Goal: Task Accomplishment & Management: Use online tool/utility

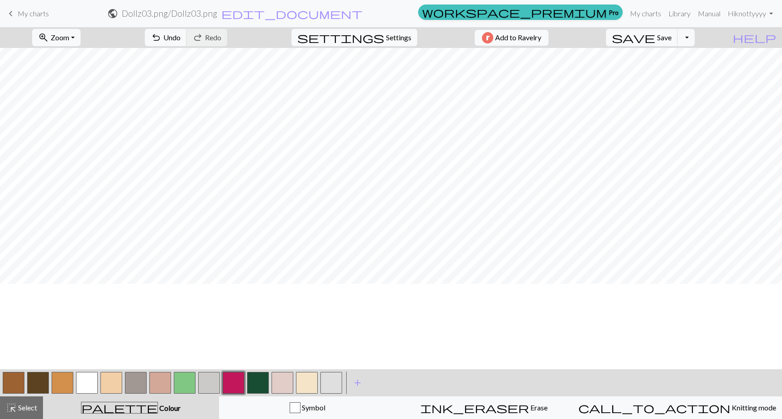
scroll to position [533, 0]
click at [677, 44] on button "save Save Save" at bounding box center [642, 37] width 72 height 17
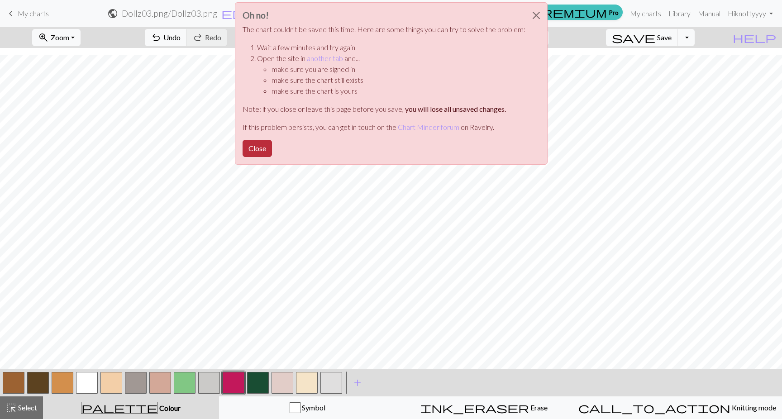
click at [256, 152] on button "Close" at bounding box center [257, 148] width 29 height 17
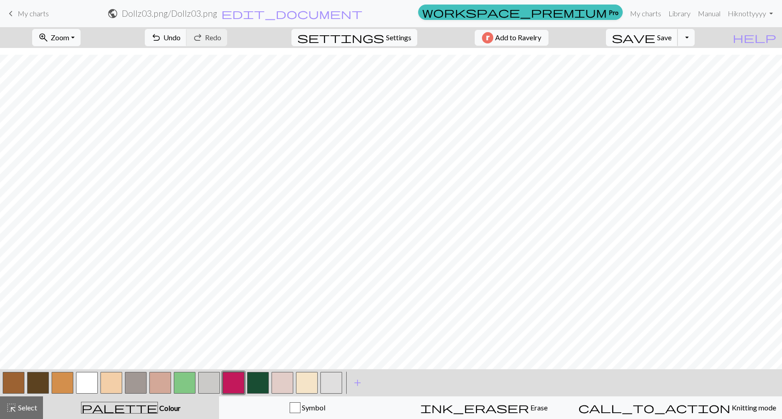
click at [655, 35] on span "save" at bounding box center [633, 37] width 43 height 13
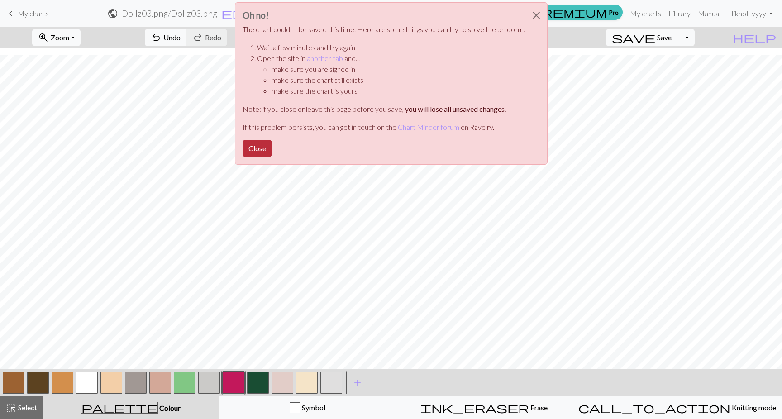
click at [259, 149] on button "Close" at bounding box center [257, 148] width 29 height 17
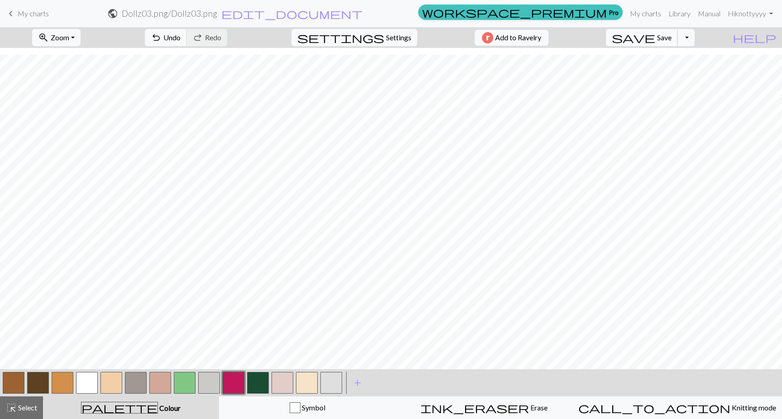
click at [676, 42] on button "save Save Save" at bounding box center [642, 37] width 72 height 17
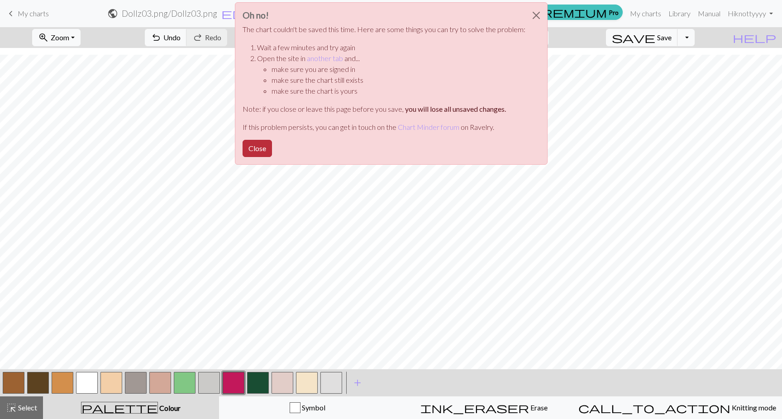
click at [256, 152] on button "Close" at bounding box center [257, 148] width 29 height 17
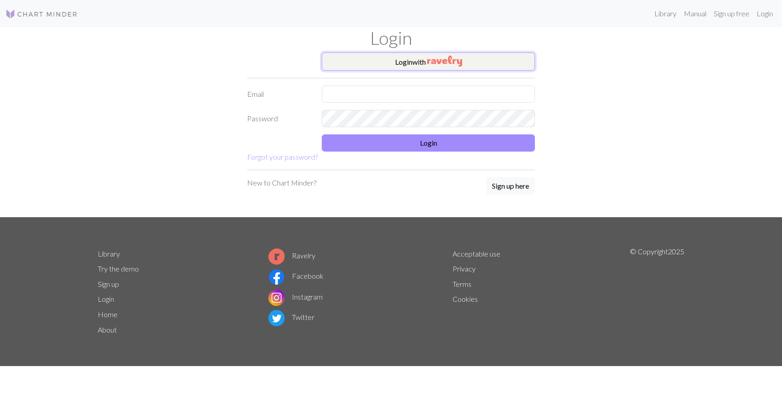
click at [386, 56] on button "Login with" at bounding box center [428, 61] width 213 height 18
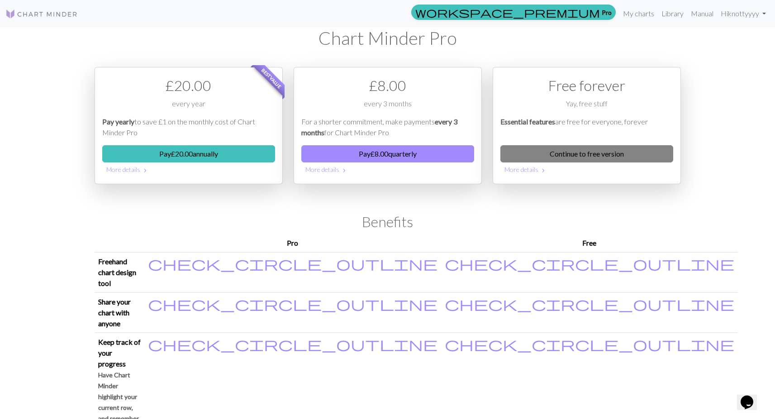
click at [563, 149] on link "Continue to free version" at bounding box center [586, 153] width 173 height 17
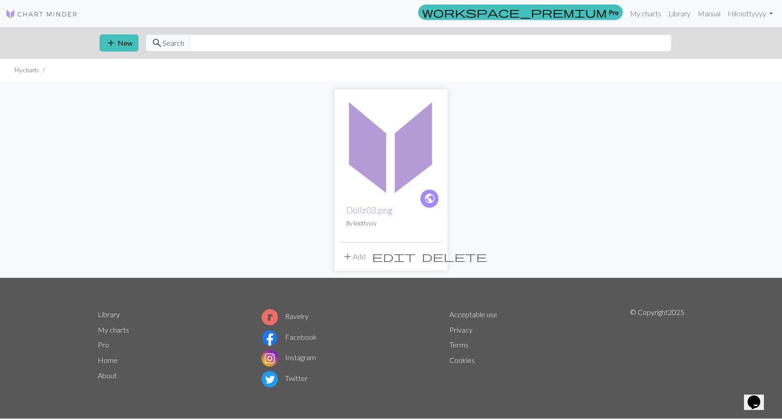
click at [419, 157] on img at bounding box center [391, 146] width 104 height 104
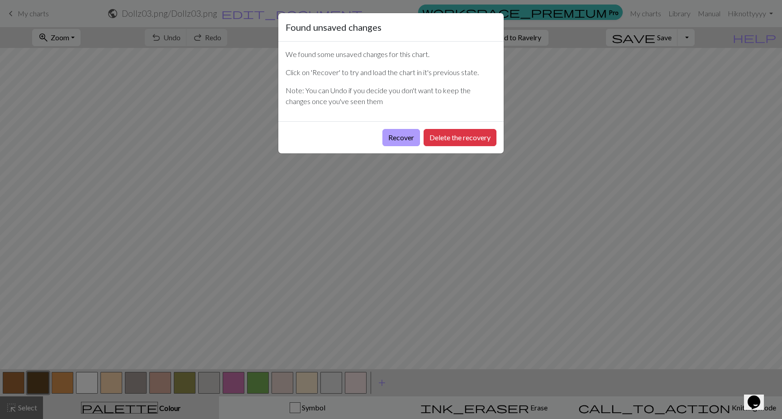
click at [404, 135] on button "Recover" at bounding box center [401, 137] width 38 height 17
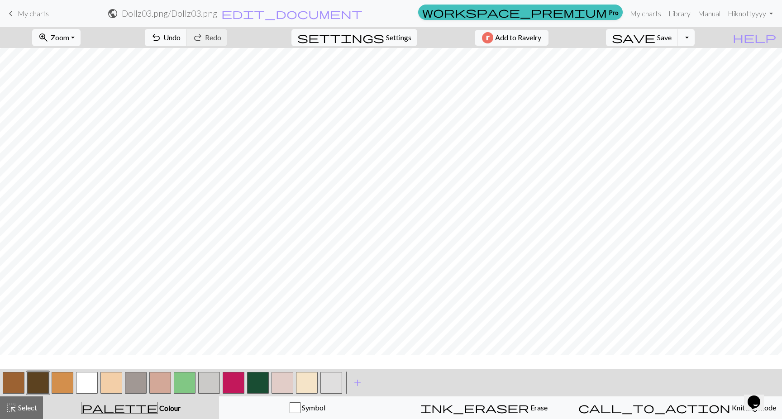
scroll to position [533, 0]
click at [655, 35] on span "save" at bounding box center [633, 37] width 43 height 13
click at [284, 380] on button "button" at bounding box center [283, 383] width 22 height 22
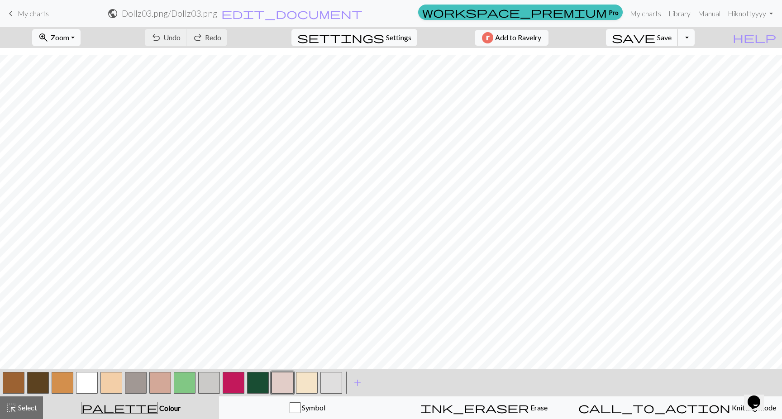
click at [672, 42] on span "Save" at bounding box center [664, 37] width 14 height 9
click at [34, 17] on span "My charts" at bounding box center [33, 13] width 31 height 9
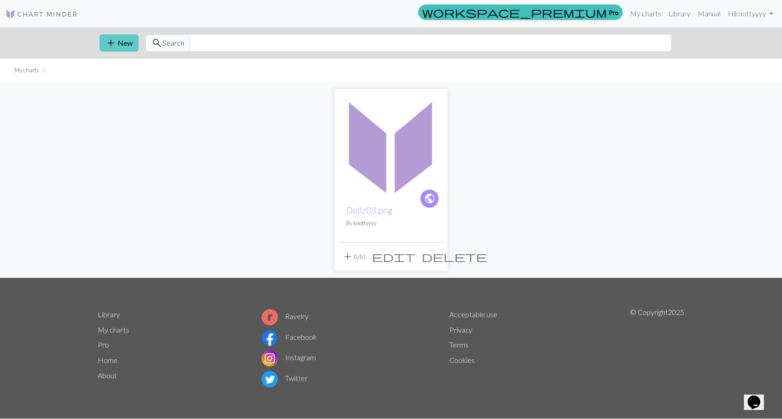
click at [118, 42] on button "add New" at bounding box center [119, 42] width 39 height 17
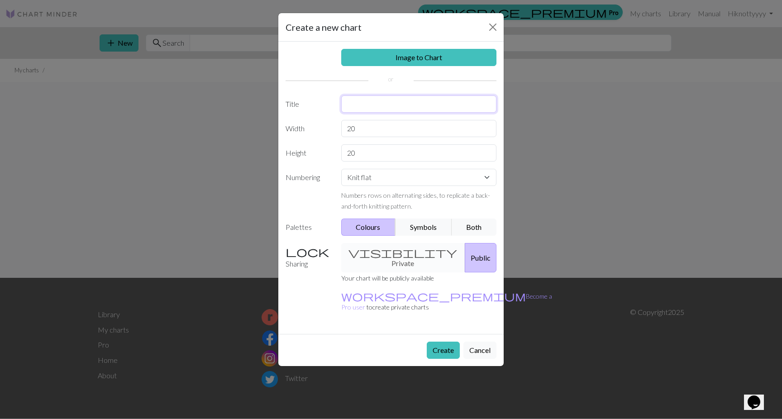
click at [380, 102] on input "text" at bounding box center [419, 103] width 156 height 17
click at [430, 45] on div "Image to Chart Title Width 20 Height 20 Numbering Knit flat Knit in the round L…" at bounding box center [390, 188] width 225 height 292
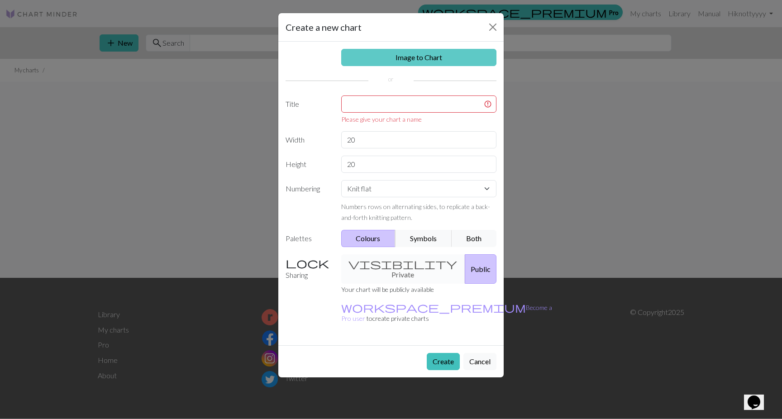
click at [429, 56] on link "Image to Chart" at bounding box center [419, 57] width 156 height 17
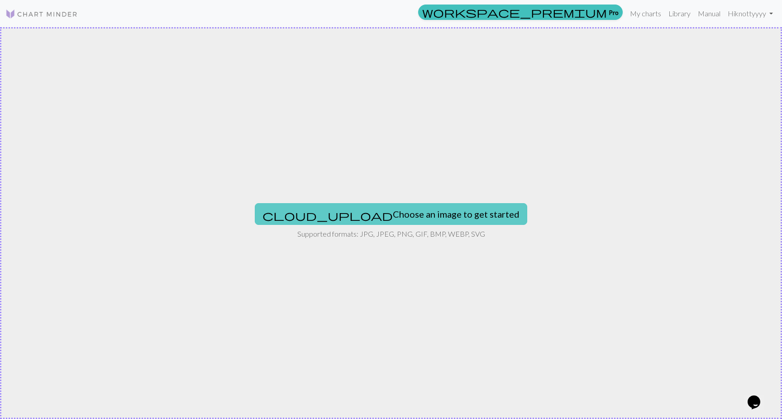
click at [368, 214] on button "cloud_upload Choose an image to get started" at bounding box center [391, 214] width 272 height 22
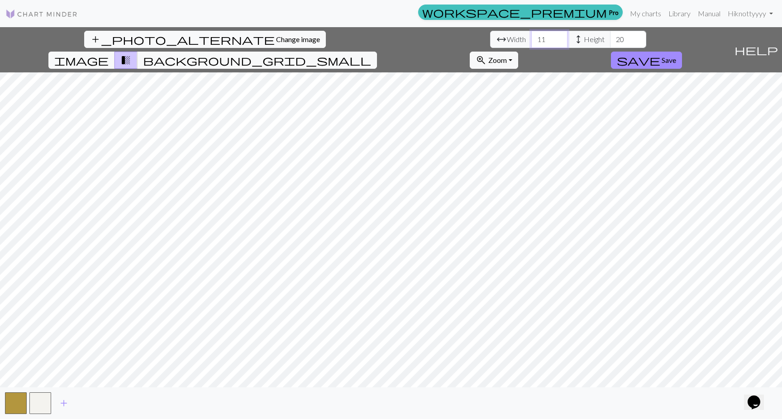
drag, startPoint x: 248, startPoint y: 42, endPoint x: 210, endPoint y: 38, distance: 37.7
click at [490, 38] on div "arrow_range Width 11 height Height 20" at bounding box center [568, 39] width 156 height 17
drag, startPoint x: 321, startPoint y: 40, endPoint x: 295, endPoint y: 40, distance: 25.8
click at [490, 40] on div "arrow_range Width 54 height Height 20" at bounding box center [568, 39] width 156 height 17
click at [531, 44] on input "54" at bounding box center [549, 39] width 36 height 17
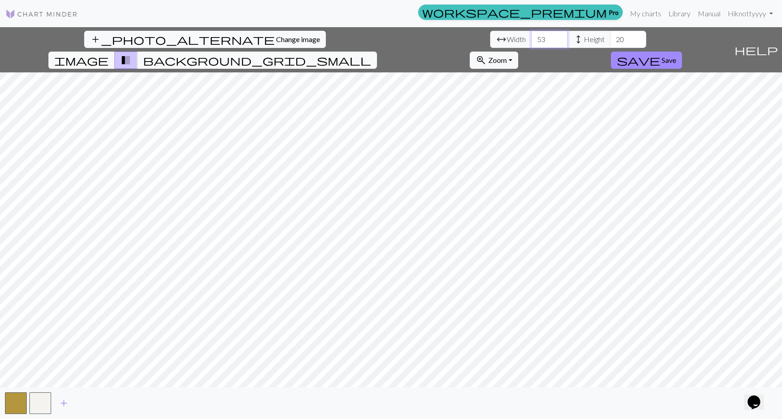
type input "53"
drag, startPoint x: 321, startPoint y: 38, endPoint x: 286, endPoint y: 37, distance: 34.9
click at [490, 37] on div "arrow_range Width 53 height Height 20" at bounding box center [568, 39] width 156 height 17
type input "53"
click at [284, 391] on div "add_photo_alternate Change image arrow_range Width 53 height Height 53 image tr…" at bounding box center [391, 223] width 782 height 392
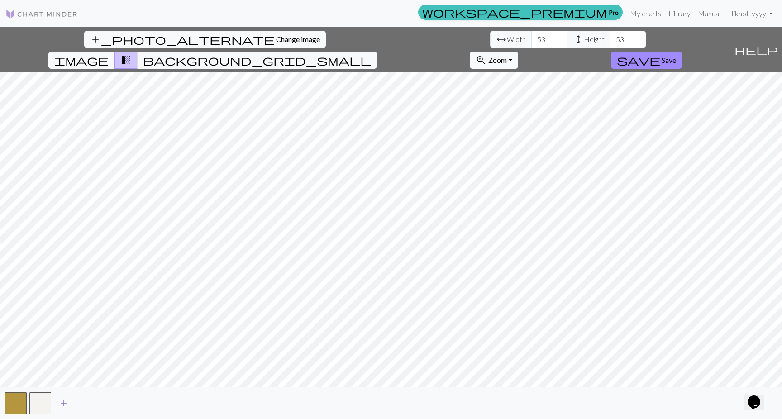
click at [64, 405] on span "add" at bounding box center [63, 403] width 11 height 13
click at [88, 403] on span "add" at bounding box center [88, 403] width 11 height 13
click at [111, 403] on span "add" at bounding box center [112, 403] width 11 height 13
click at [141, 403] on span "add" at bounding box center [137, 403] width 11 height 13
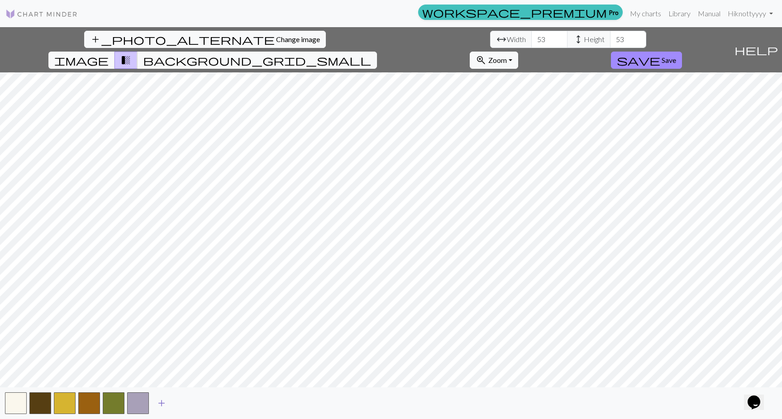
click at [168, 403] on button "add" at bounding box center [161, 403] width 23 height 17
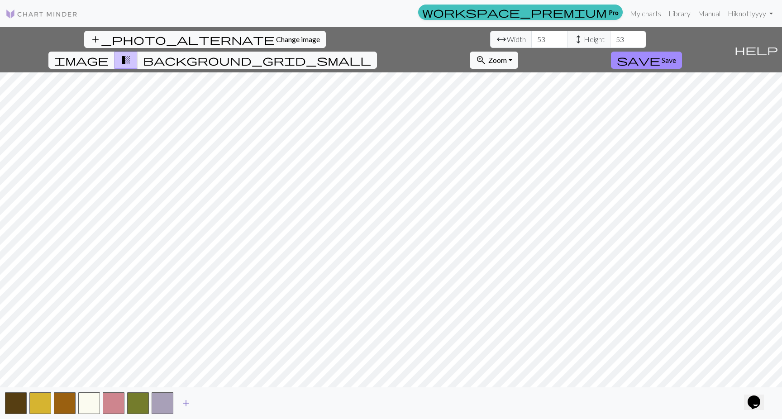
click at [185, 401] on span "add" at bounding box center [186, 403] width 11 height 13
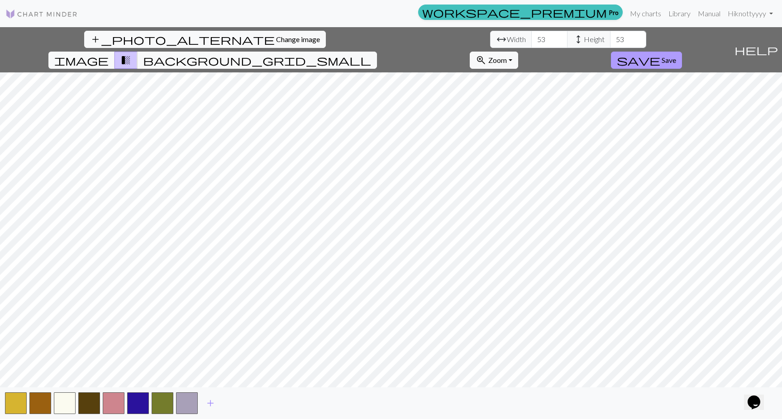
click at [682, 52] on button "save Save" at bounding box center [646, 60] width 71 height 17
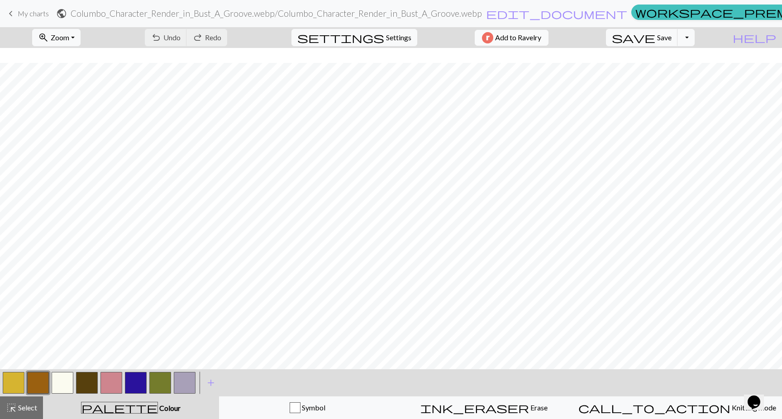
scroll to position [89, 0]
click at [84, 383] on button "button" at bounding box center [87, 383] width 22 height 22
click at [23, 409] on span "Select" at bounding box center [27, 407] width 20 height 9
click at [86, 382] on button "button" at bounding box center [87, 383] width 22 height 22
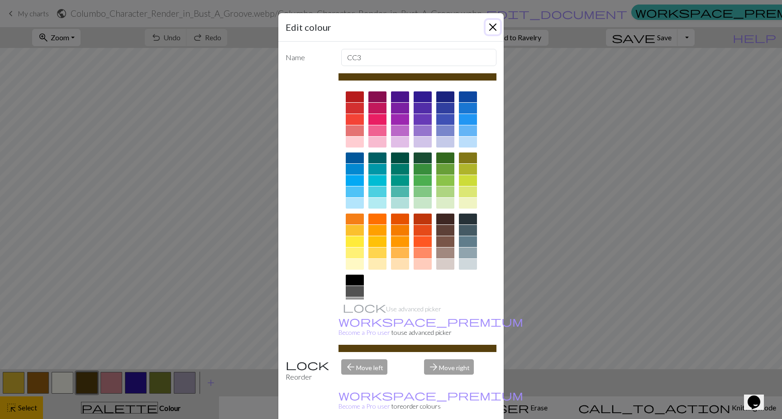
click at [486, 24] on button "Close" at bounding box center [493, 27] width 14 height 14
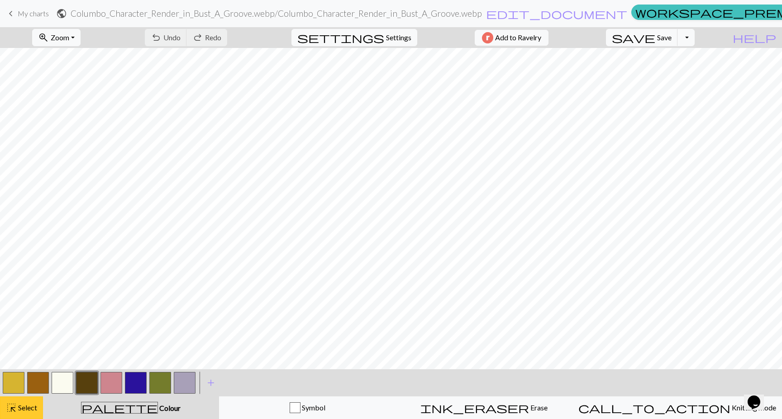
click at [33, 406] on span "Select" at bounding box center [27, 407] width 20 height 9
click at [184, 386] on button "button" at bounding box center [185, 383] width 22 height 22
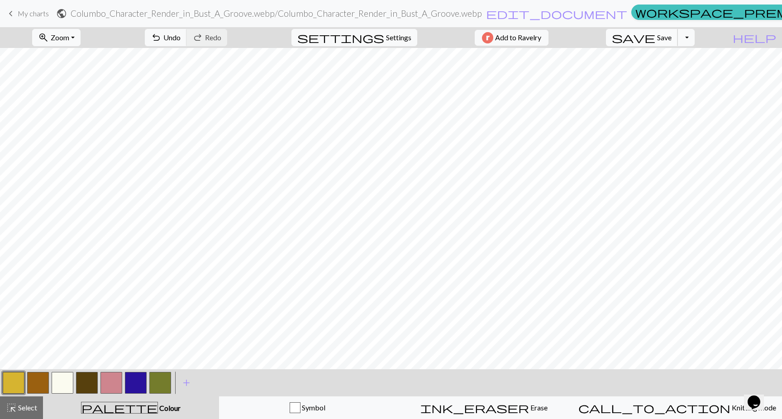
click at [672, 40] on span "Save" at bounding box center [664, 37] width 14 height 9
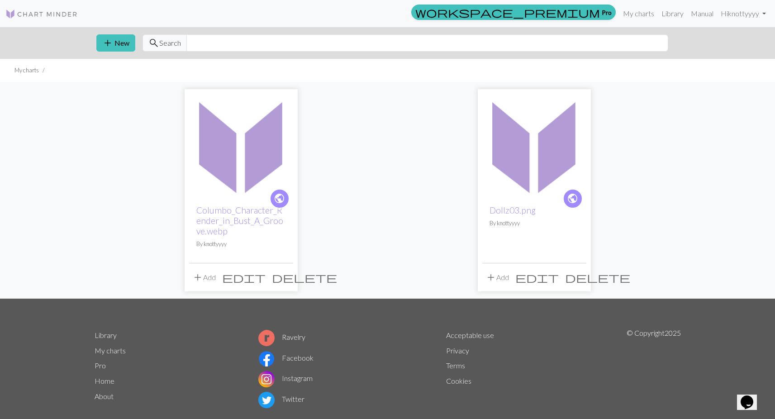
click at [243, 150] on img at bounding box center [241, 146] width 104 height 104
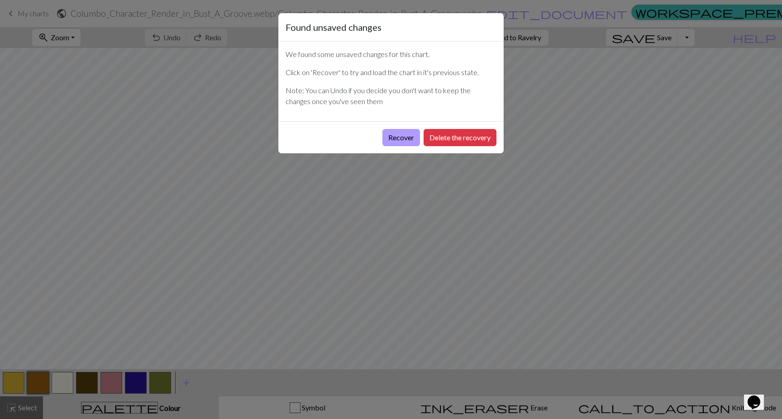
click at [406, 138] on button "Recover" at bounding box center [401, 137] width 38 height 17
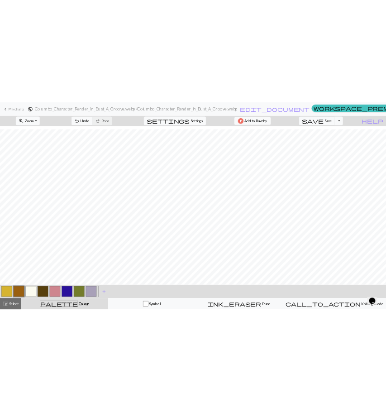
scroll to position [10, 0]
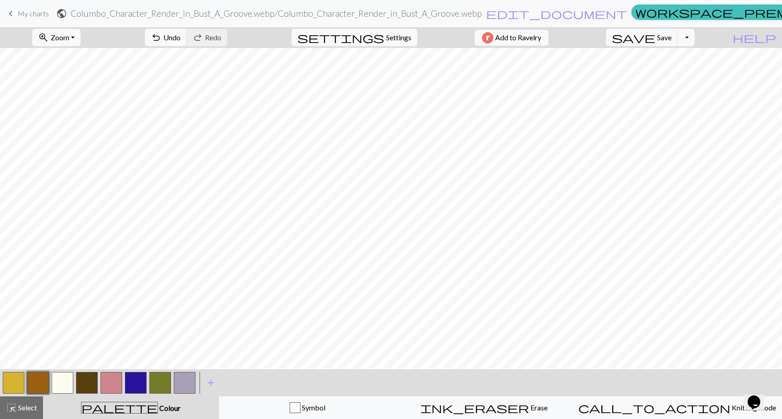
click at [17, 382] on button "button" at bounding box center [14, 383] width 22 height 22
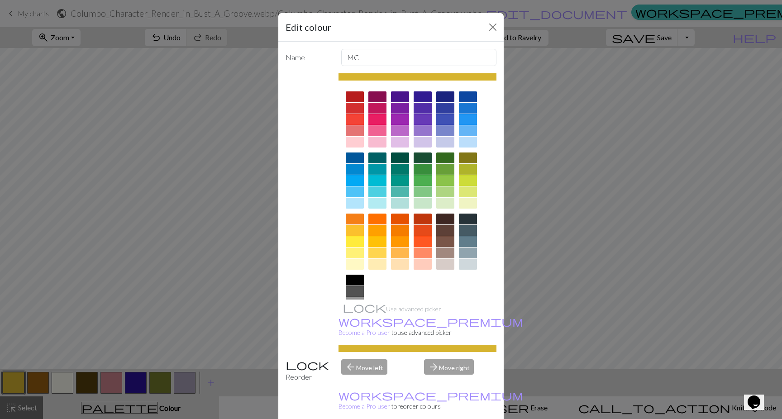
click at [354, 253] on div at bounding box center [355, 253] width 18 height 11
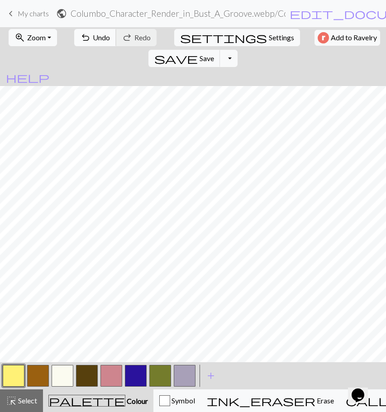
scroll to position [0, 0]
click at [157, 377] on button "button" at bounding box center [160, 376] width 22 height 22
click at [161, 378] on button "button" at bounding box center [160, 376] width 22 height 22
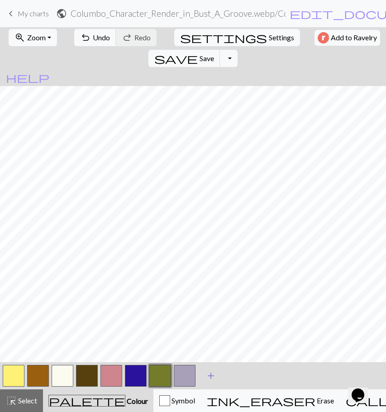
click at [213, 377] on span "add" at bounding box center [210, 375] width 11 height 13
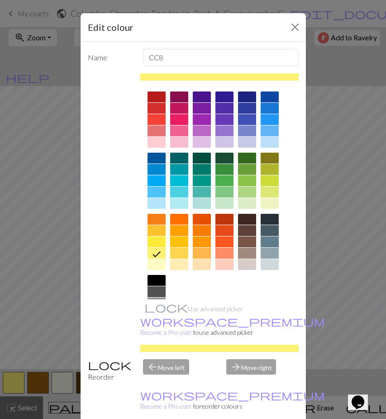
click at [154, 278] on div at bounding box center [157, 280] width 18 height 11
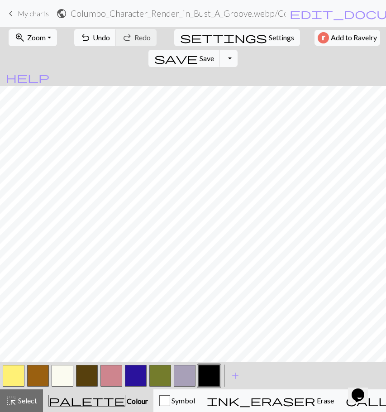
click at [18, 373] on button "button" at bounding box center [14, 376] width 22 height 22
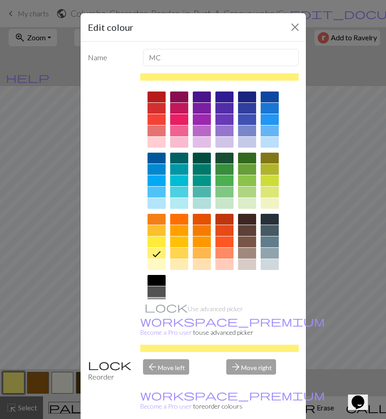
click at [176, 253] on div at bounding box center [179, 253] width 18 height 11
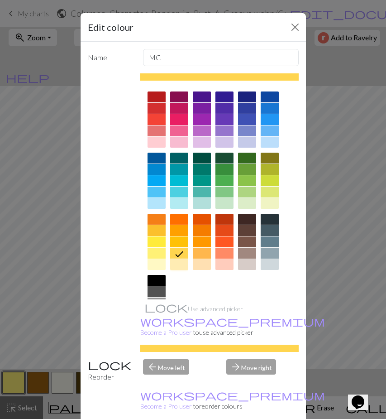
click at [177, 262] on div at bounding box center [179, 264] width 18 height 11
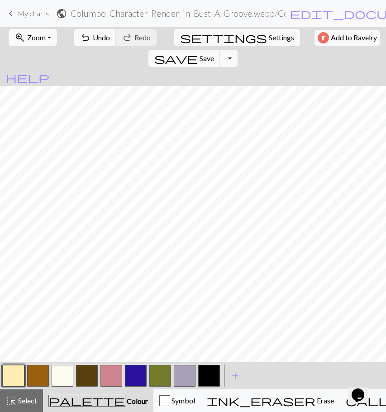
click at [9, 373] on button "button" at bounding box center [14, 376] width 22 height 22
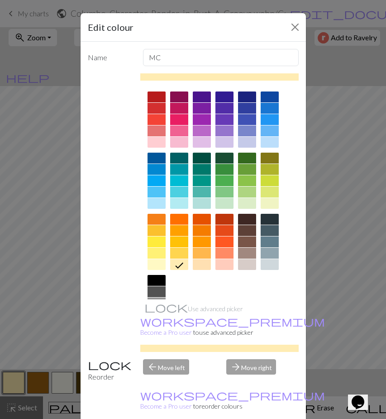
click at [176, 251] on div at bounding box center [179, 253] width 18 height 11
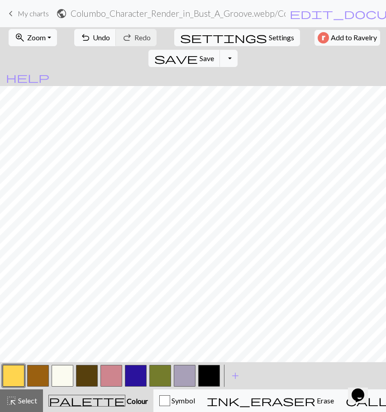
click at [87, 378] on button "button" at bounding box center [87, 376] width 22 height 22
click at [86, 383] on button "button" at bounding box center [87, 376] width 22 height 22
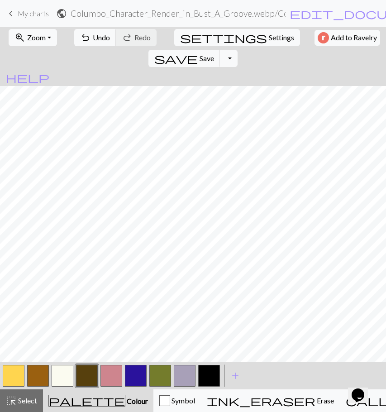
click at [170, 372] on button "button" at bounding box center [160, 376] width 22 height 22
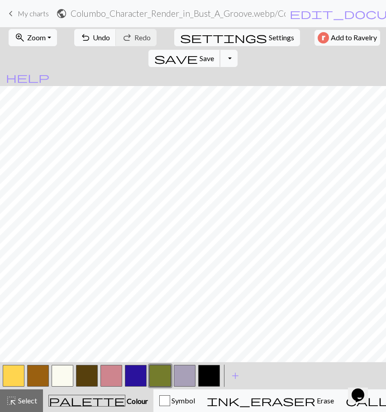
click at [214, 54] on span "Save" at bounding box center [207, 58] width 14 height 9
click at [43, 43] on button "zoom_in Zoom Zoom" at bounding box center [33, 37] width 48 height 17
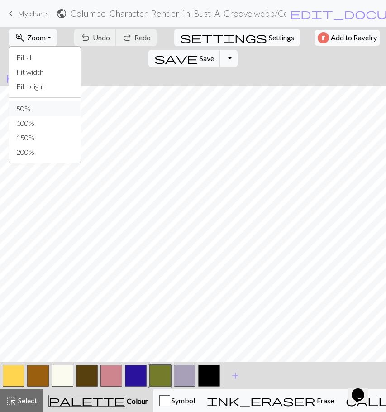
click at [38, 106] on button "50%" at bounding box center [44, 108] width 71 height 14
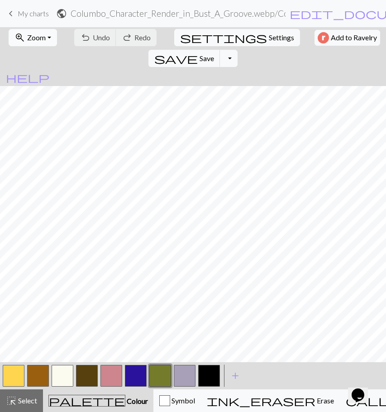
click at [41, 32] on button "zoom_in Zoom Zoom" at bounding box center [33, 37] width 48 height 17
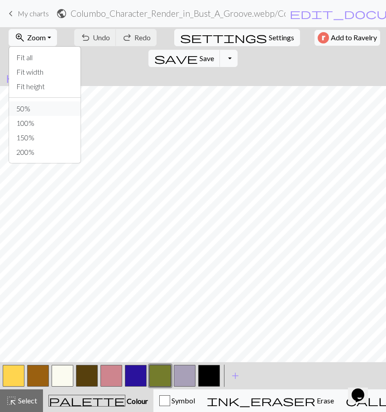
click at [39, 105] on button "50%" at bounding box center [44, 108] width 71 height 14
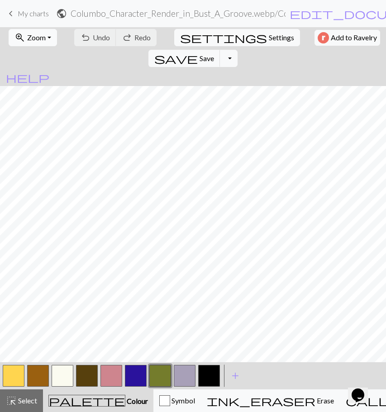
click at [27, 34] on span "Zoom" at bounding box center [36, 37] width 19 height 9
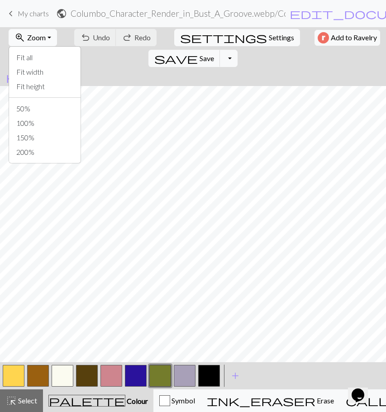
click at [27, 34] on span "Zoom" at bounding box center [36, 37] width 19 height 9
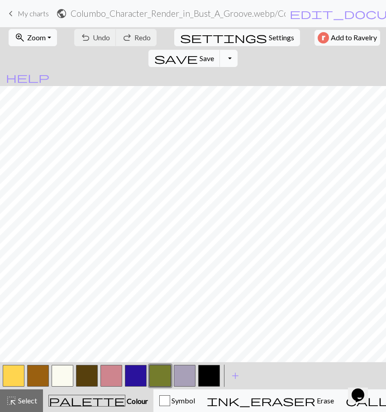
click at [237, 50] on button "Toggle Dropdown" at bounding box center [228, 58] width 17 height 17
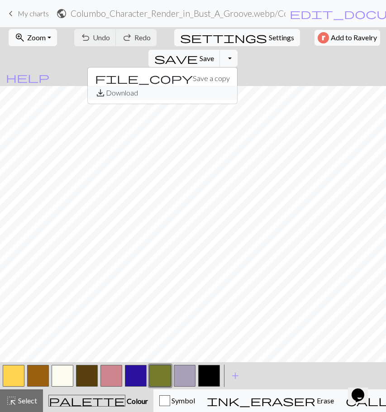
click at [237, 86] on button "save_alt Download" at bounding box center [162, 93] width 149 height 14
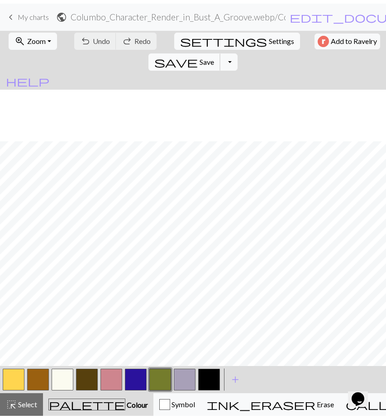
scroll to position [116, 0]
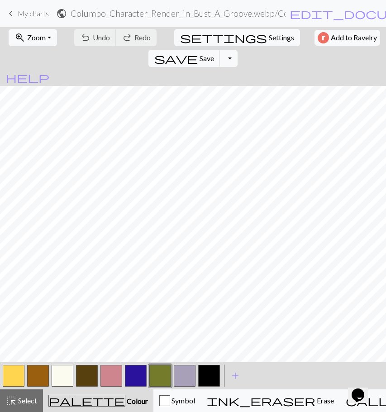
click at [182, 377] on button "button" at bounding box center [185, 376] width 22 height 22
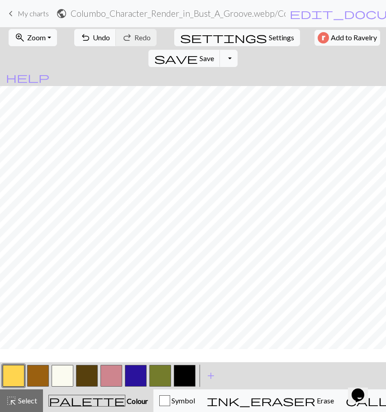
scroll to position [0, 0]
click at [137, 378] on button "button" at bounding box center [136, 376] width 22 height 22
click at [136, 377] on button "button" at bounding box center [136, 376] width 22 height 22
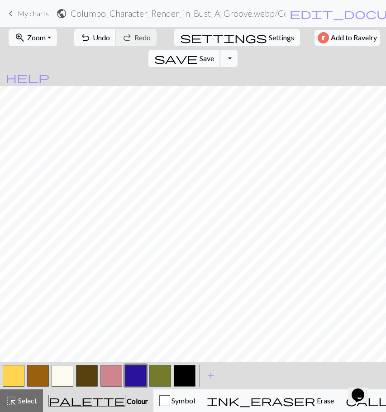
click at [220, 50] on button "save Save Save" at bounding box center [184, 58] width 72 height 17
click at [237, 50] on button "Toggle Dropdown" at bounding box center [228, 58] width 17 height 17
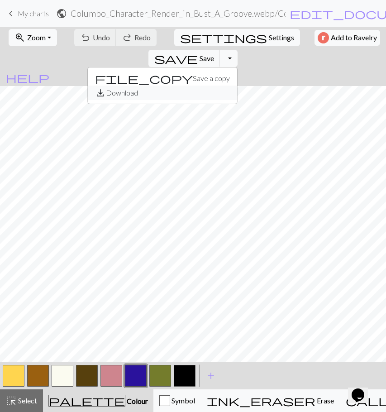
click at [237, 86] on button "save_alt Download" at bounding box center [162, 93] width 149 height 14
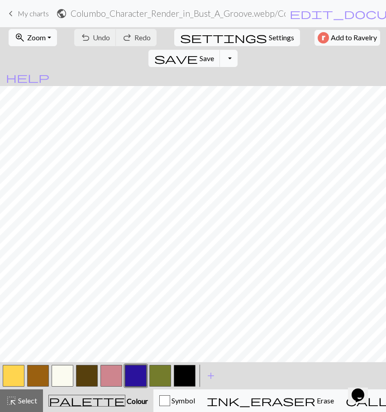
click at [237, 50] on button "Toggle Dropdown" at bounding box center [228, 58] width 17 height 17
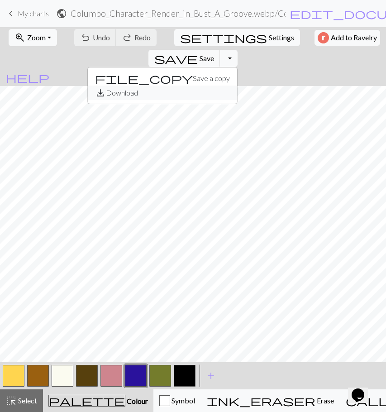
click at [237, 86] on button "save_alt Download" at bounding box center [162, 93] width 149 height 14
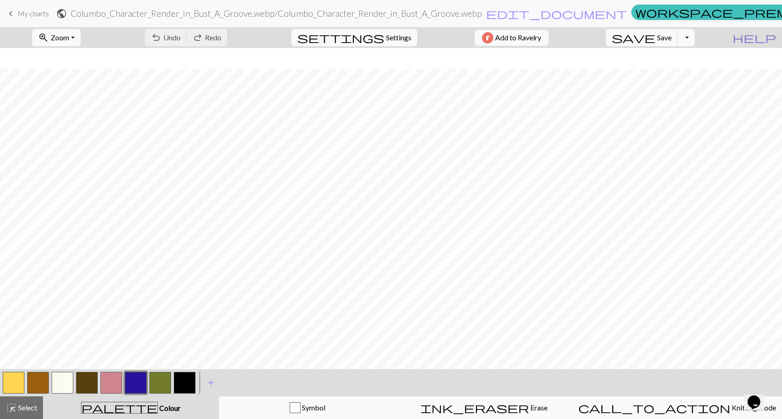
scroll to position [91, 0]
click at [695, 43] on button "Toggle Dropdown" at bounding box center [685, 37] width 17 height 17
